Goal: Information Seeking & Learning: Find specific fact

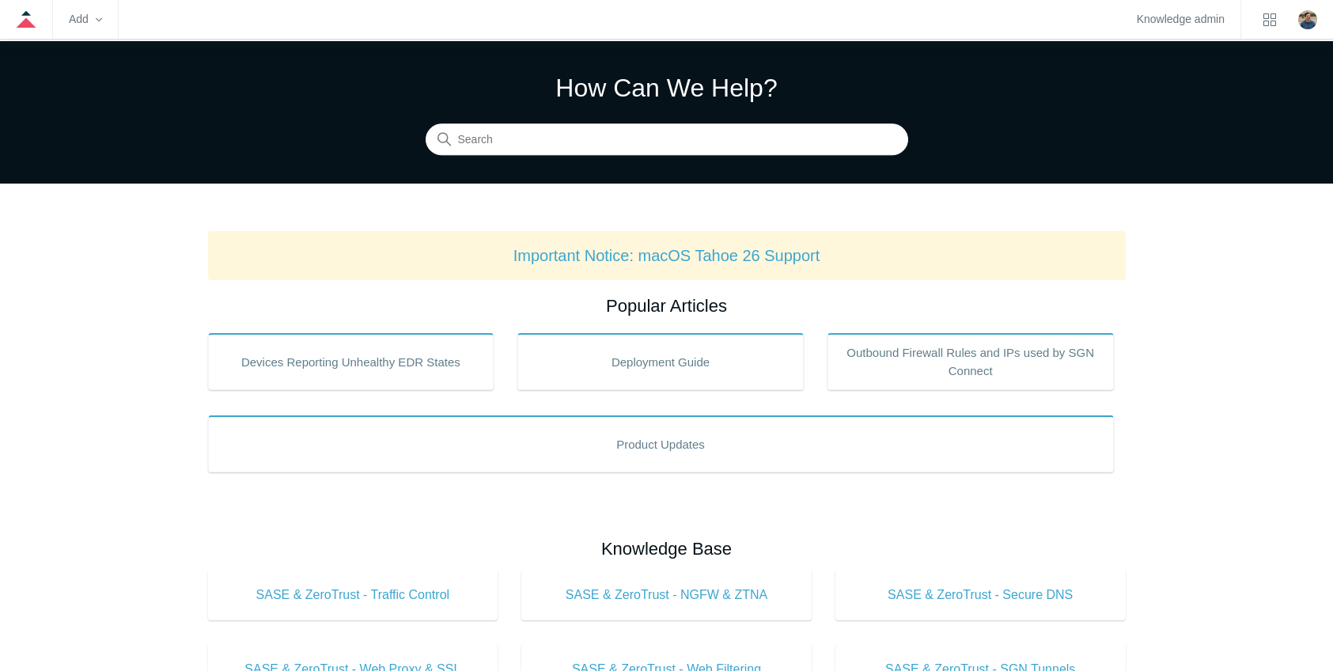
scroll to position [79, 0]
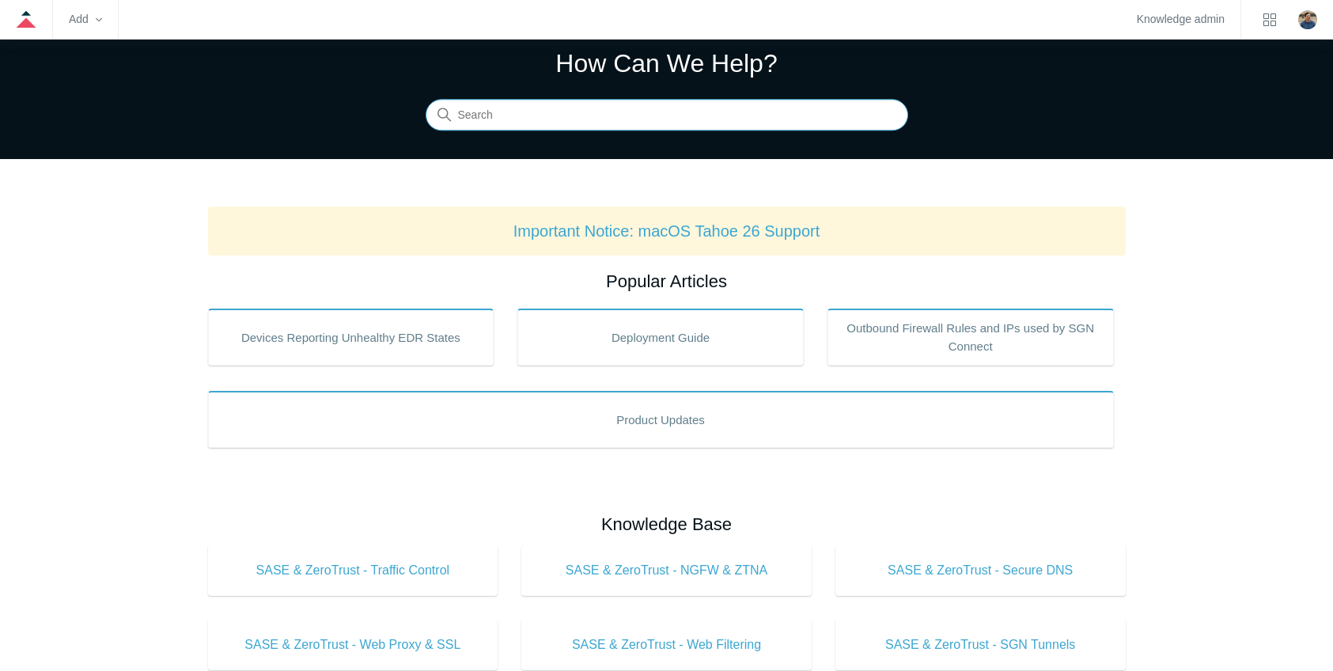
click at [547, 122] on input "Search" at bounding box center [667, 116] width 483 height 32
type input "ninja remote"
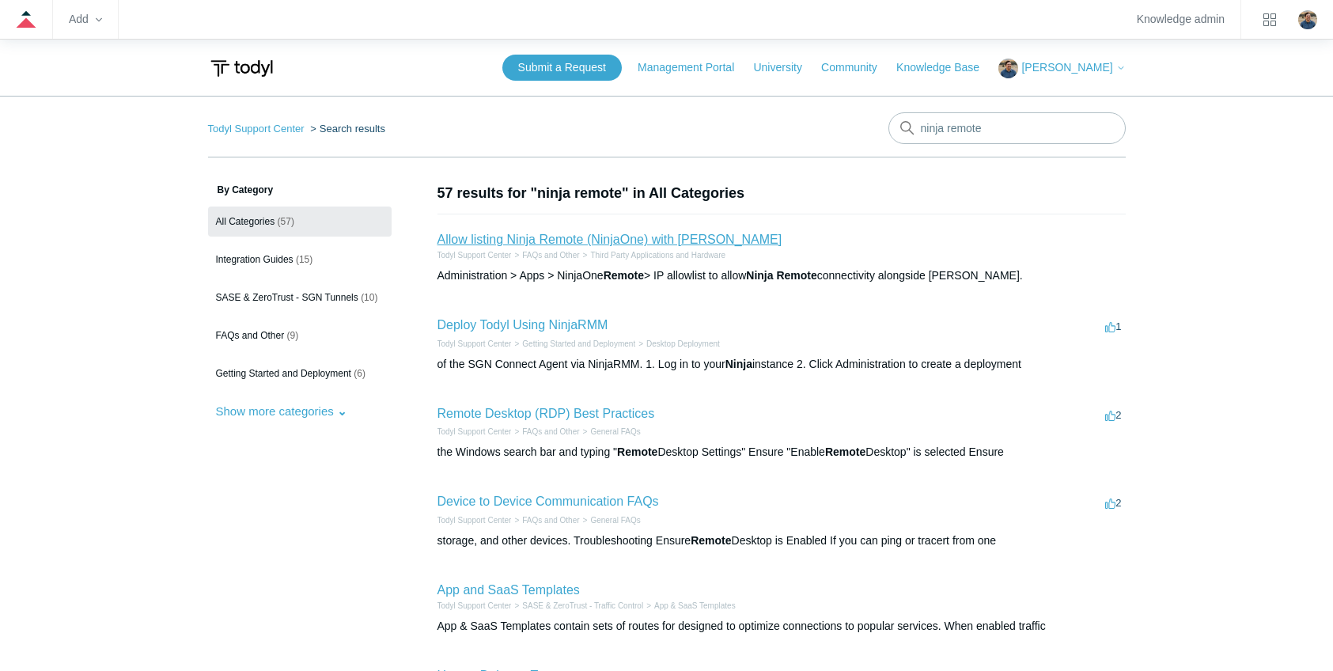
click at [551, 241] on link "Allow listing Ninja Remote (NinjaOne) with Todyl SASE" at bounding box center [610, 239] width 345 height 13
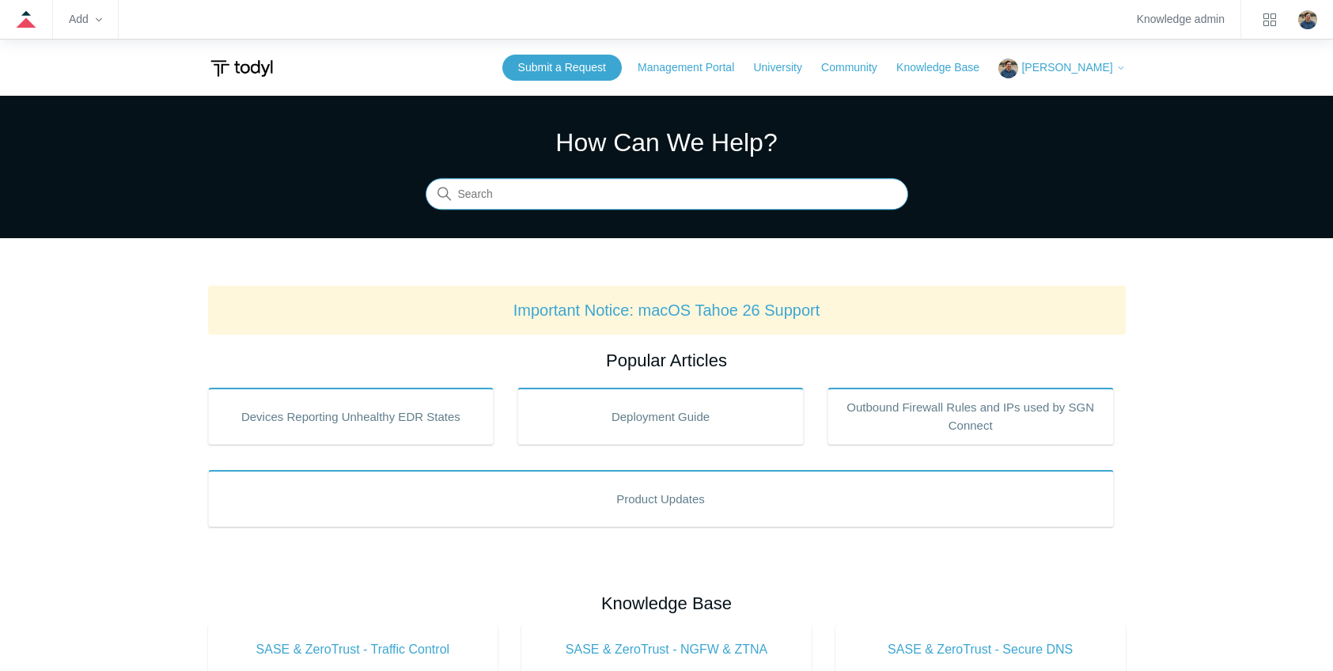
click at [537, 195] on input "Search" at bounding box center [667, 195] width 483 height 32
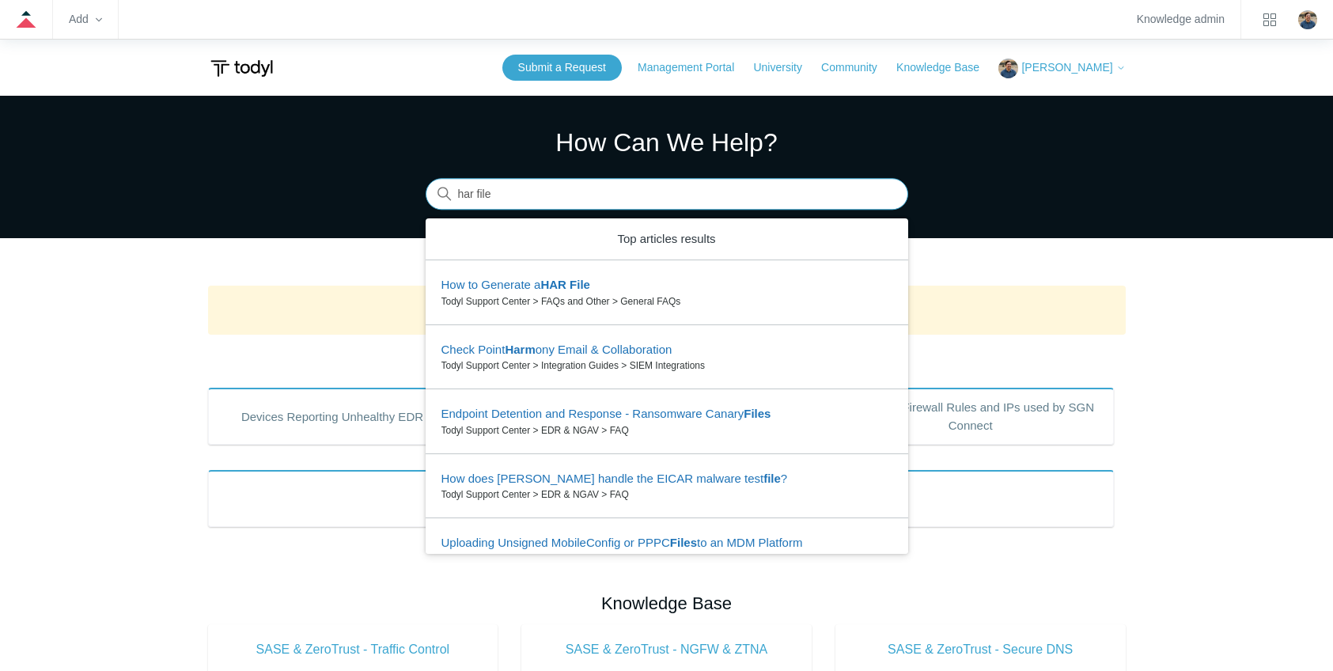
type input "har file"
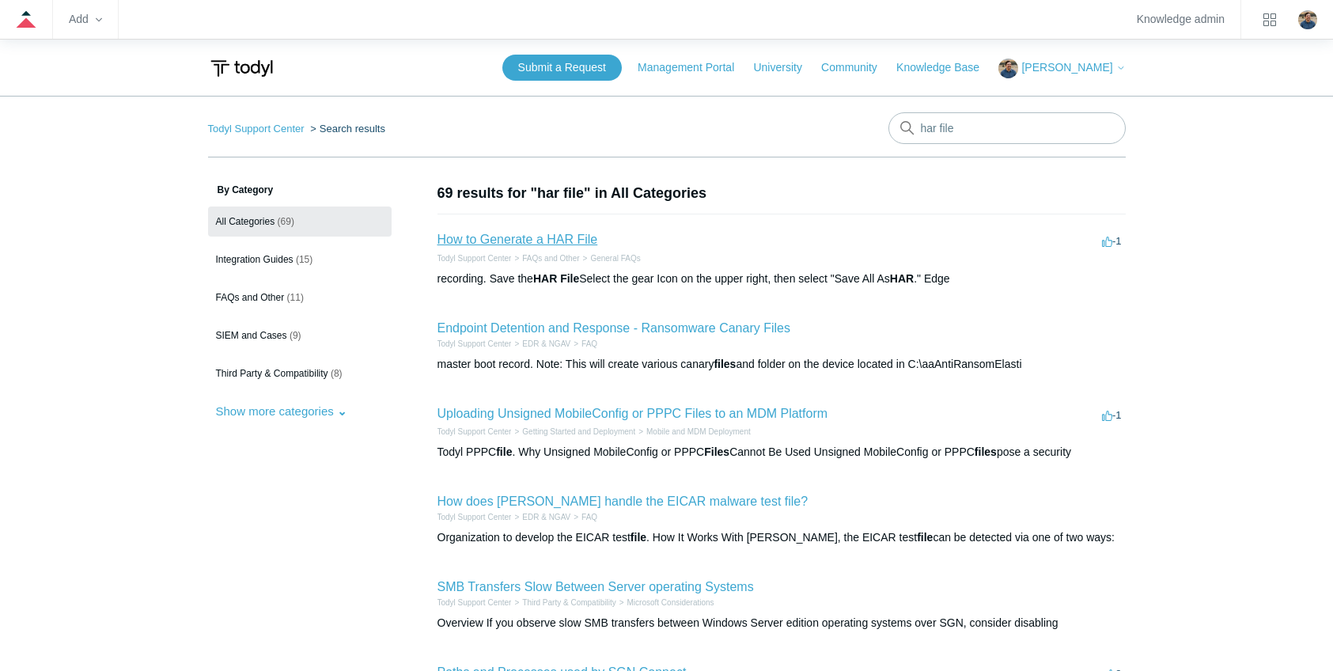
click at [531, 241] on link "How to Generate a HAR File" at bounding box center [518, 239] width 161 height 13
